Goal: Download file/media

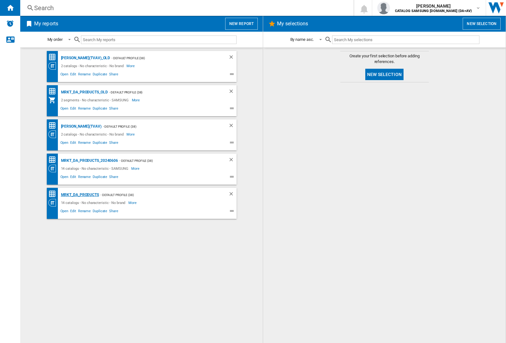
click at [80, 195] on div "MRKT_DA_PRODUCTS" at bounding box center [79, 195] width 40 height 8
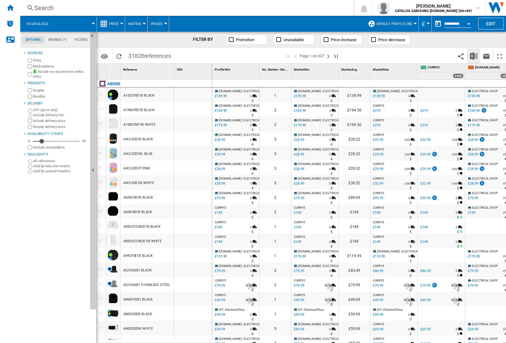
click at [474, 55] on img "Download in Excel" at bounding box center [474, 56] width 8 height 8
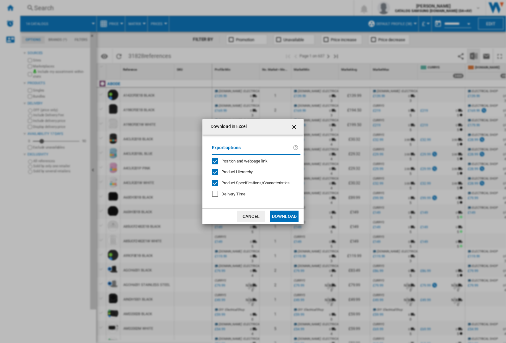
drag, startPoint x: 474, startPoint y: 55, endPoint x: 240, endPoint y: 161, distance: 255.8
click at [240, 161] on span "Position and webpage link" at bounding box center [244, 160] width 46 height 5
click at [284, 216] on button "Download" at bounding box center [284, 215] width 28 height 11
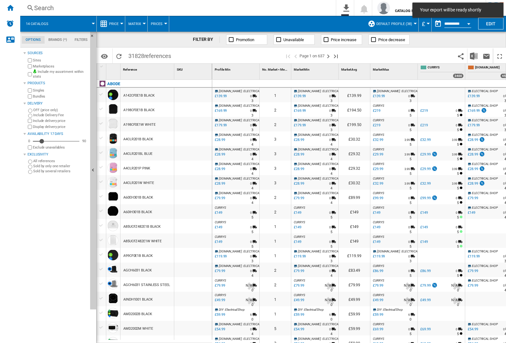
click at [72, 342] on div "Sources Sites Marketplaces Include my assortment within stats Products Singles …" at bounding box center [55, 196] width 64 height 294
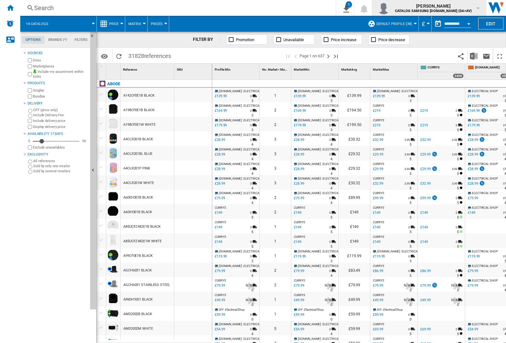
click at [390, 8] on img "button" at bounding box center [383, 8] width 13 height 13
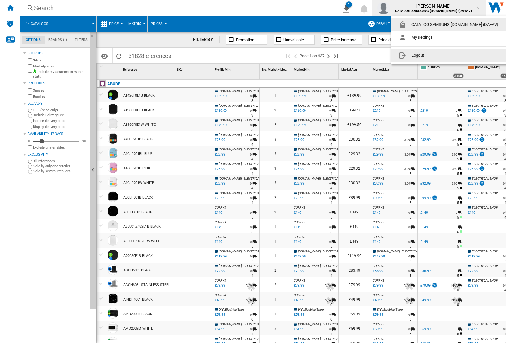
click at [440, 55] on button "Logout" at bounding box center [449, 55] width 117 height 13
